Goal: Task Accomplishment & Management: Complete application form

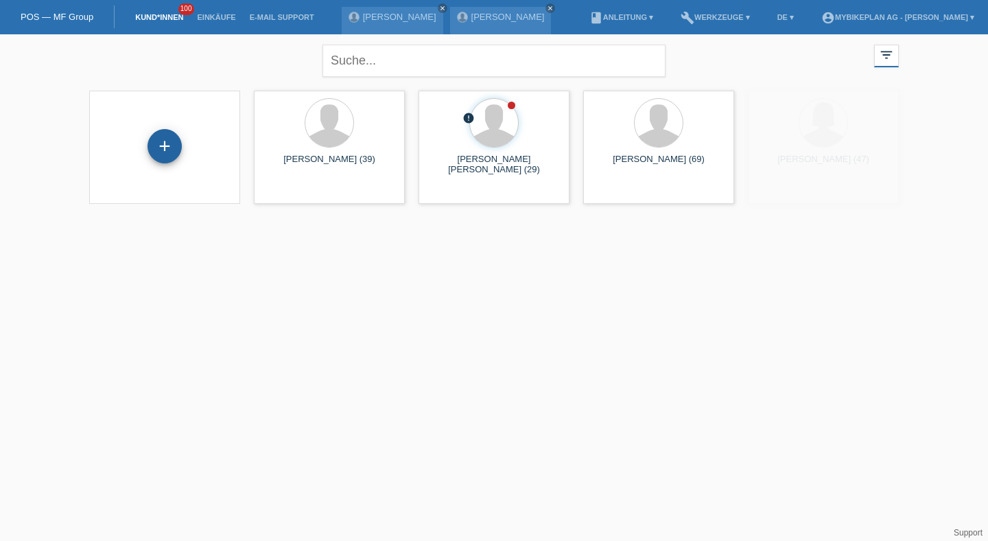
click at [170, 143] on div "+" at bounding box center [165, 146] width 34 height 34
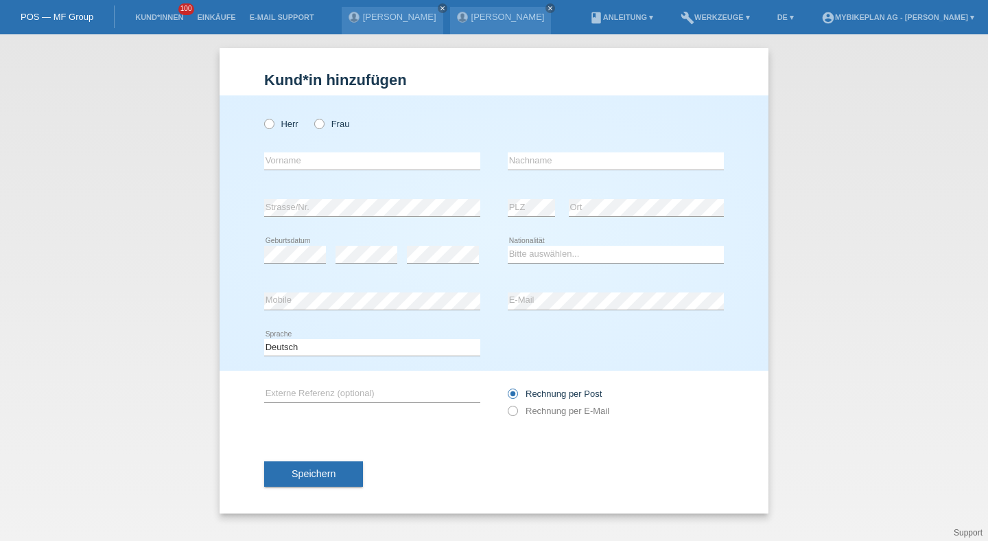
click at [259, 124] on div "Herr Frau error Vorname error" at bounding box center [494, 232] width 549 height 275
click at [262, 117] on icon at bounding box center [262, 117] width 0 height 0
click at [269, 124] on input "Herr" at bounding box center [268, 123] width 9 height 9
radio input "true"
click at [287, 165] on input "text" at bounding box center [372, 160] width 216 height 17
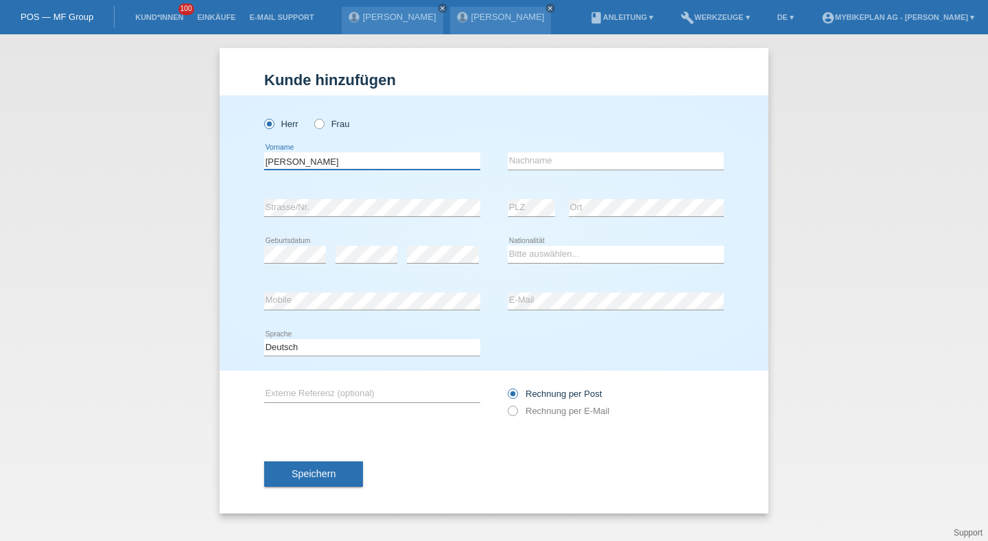
type input "Pascal"
type input "Marano"
click at [369, 267] on div "error" at bounding box center [367, 254] width 62 height 47
click at [529, 255] on select "Bitte auswählen... Schweiz Deutschland Liechtenstein Österreich ------------ Af…" at bounding box center [616, 254] width 216 height 16
select select "CH"
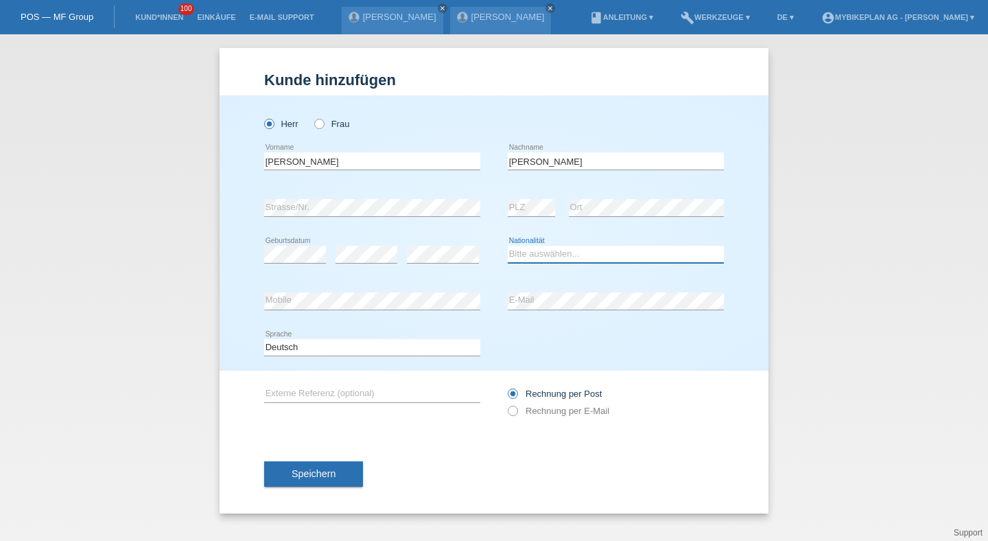
click at [508, 246] on select "Bitte auswählen... Schweiz Deutschland Liechtenstein Österreich ------------ Af…" at bounding box center [616, 254] width 216 height 16
click at [417, 351] on select "Deutsch Français Italiano English" at bounding box center [372, 347] width 216 height 16
click at [534, 411] on label "Rechnung per E-Mail" at bounding box center [559, 411] width 102 height 10
click at [517, 411] on input "Rechnung per E-Mail" at bounding box center [512, 414] width 9 height 17
radio input "true"
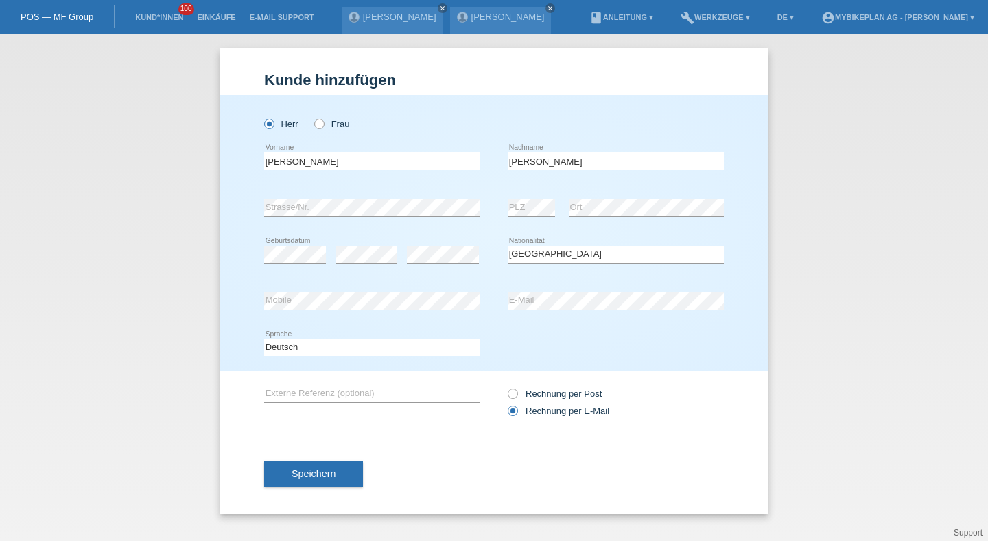
click at [344, 472] on button "Speichern" at bounding box center [313, 474] width 99 height 26
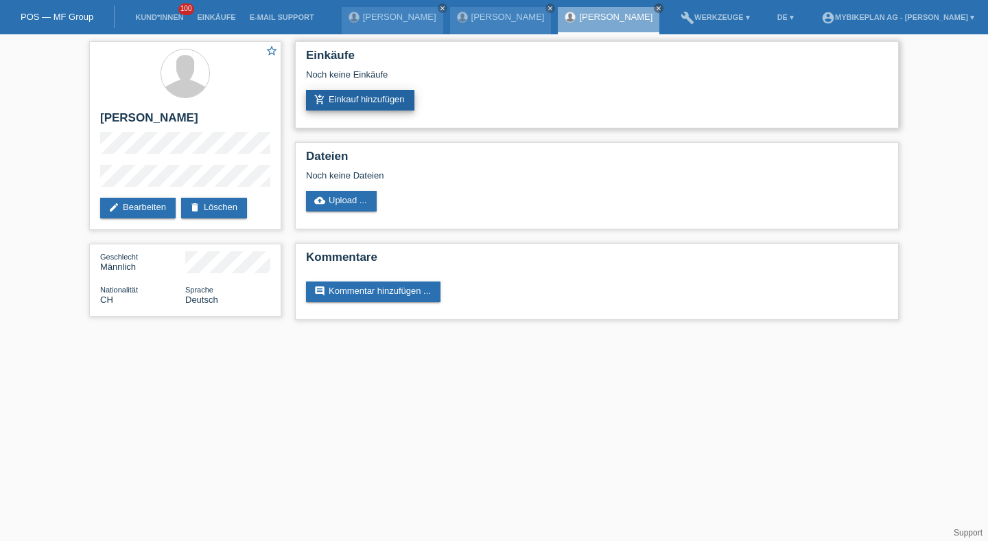
click at [373, 101] on link "add_shopping_cart Einkauf hinzufügen" at bounding box center [360, 100] width 108 height 21
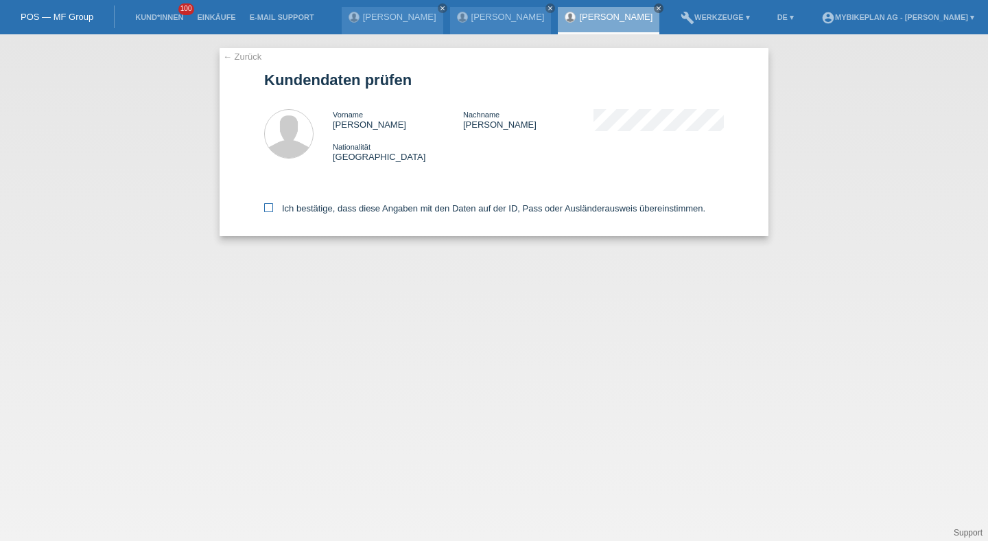
click at [345, 211] on label "Ich bestätige, dass diese Angaben mit den Daten auf der ID, Pass oder Ausländer…" at bounding box center [484, 208] width 441 height 10
click at [273, 211] on input "Ich bestätige, dass diese Angaben mit den Daten auf der ID, Pass oder Ausländer…" at bounding box center [268, 207] width 9 height 9
checkbox input "true"
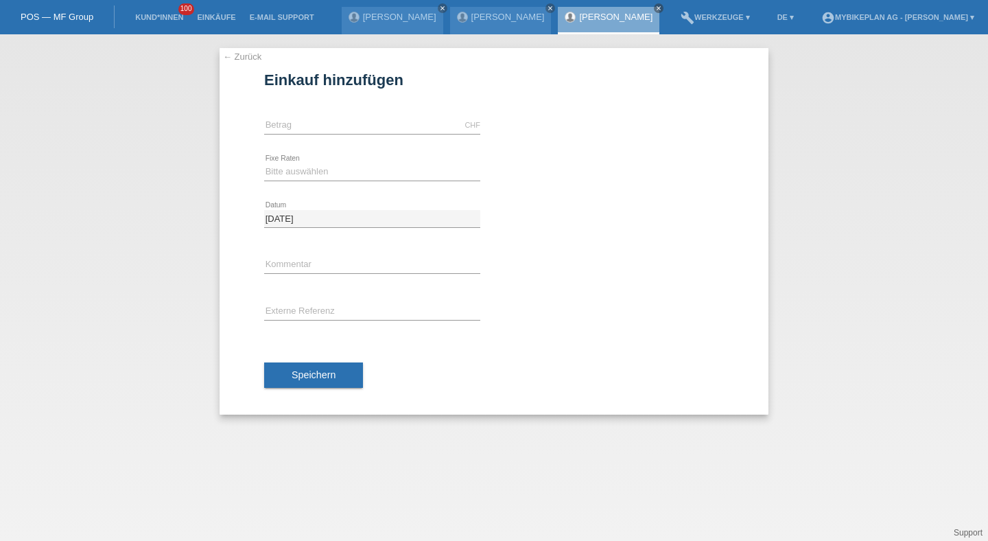
click at [340, 115] on div "CHF error [GEOGRAPHIC_DATA]" at bounding box center [372, 125] width 216 height 47
click at [338, 120] on input "text" at bounding box center [372, 125] width 216 height 17
type input "3299.00"
click at [275, 172] on select "Bitte auswählen 6 Raten 12 Raten 18 Raten 24 Raten 36 Raten 48 Raten" at bounding box center [372, 171] width 216 height 16
select select "487"
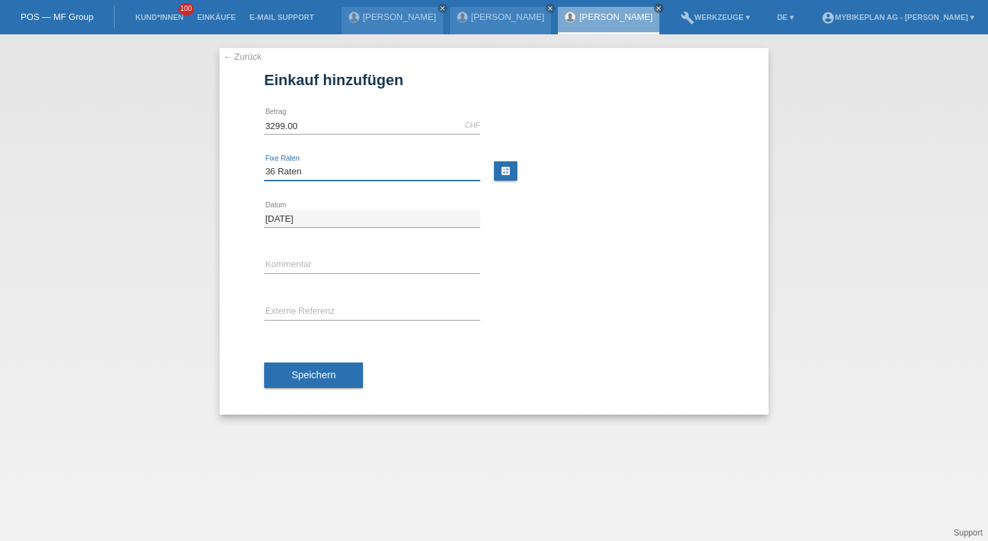
click at [264, 163] on select "Bitte auswählen 6 Raten 12 Raten 18 Raten 24 Raten 36 Raten 48 Raten" at bounding box center [372, 171] width 216 height 16
click at [279, 323] on div "error Externe Referenz" at bounding box center [372, 312] width 216 height 47
click at [288, 313] on input "text" at bounding box center [372, 311] width 216 height 17
paste input "43117874178"
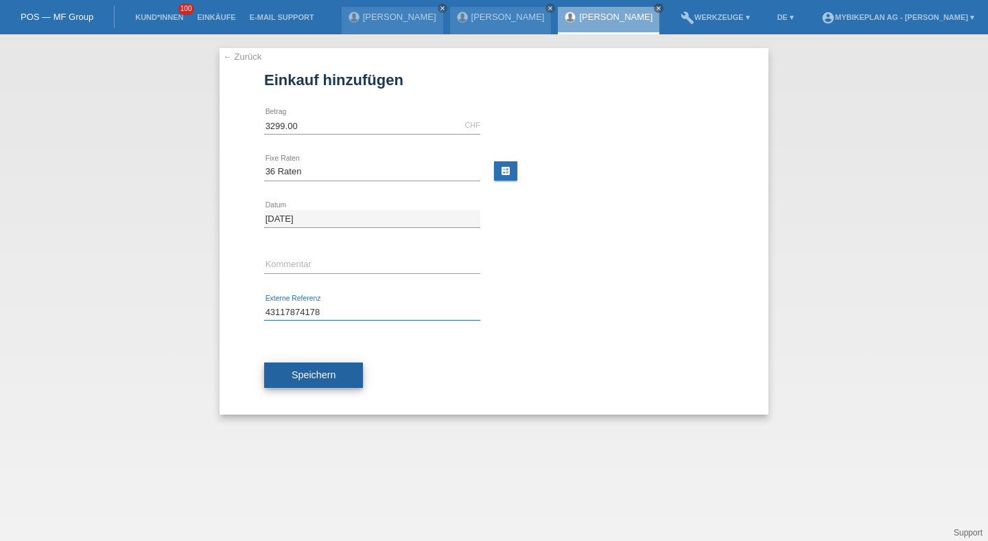
type input "43117874178"
click at [292, 371] on span "Speichern" at bounding box center [314, 374] width 44 height 11
